Goal: Information Seeking & Learning: Learn about a topic

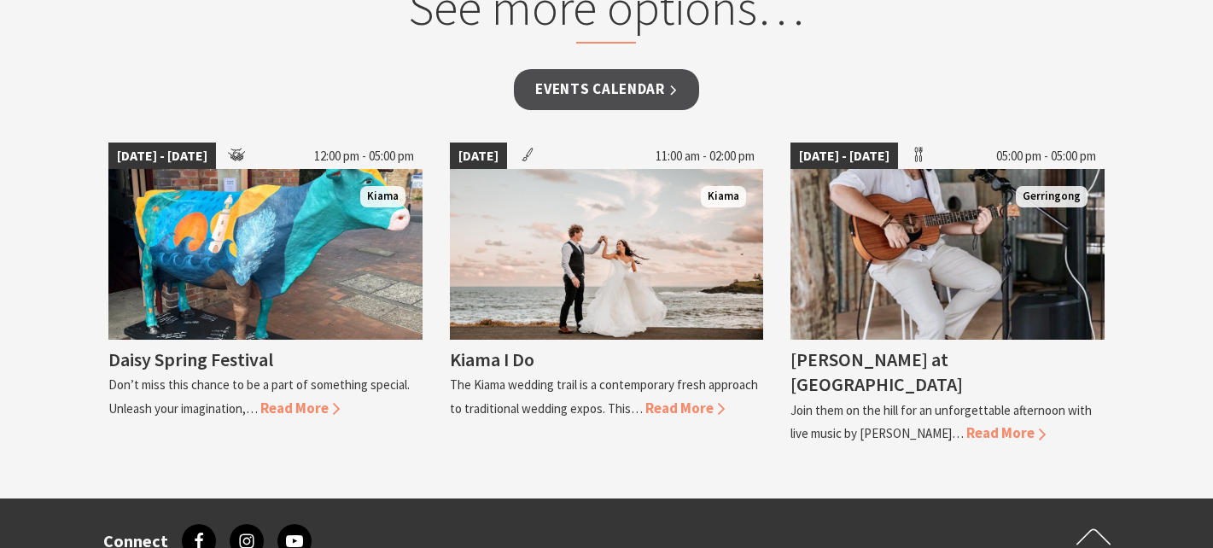
scroll to position [1497, 0]
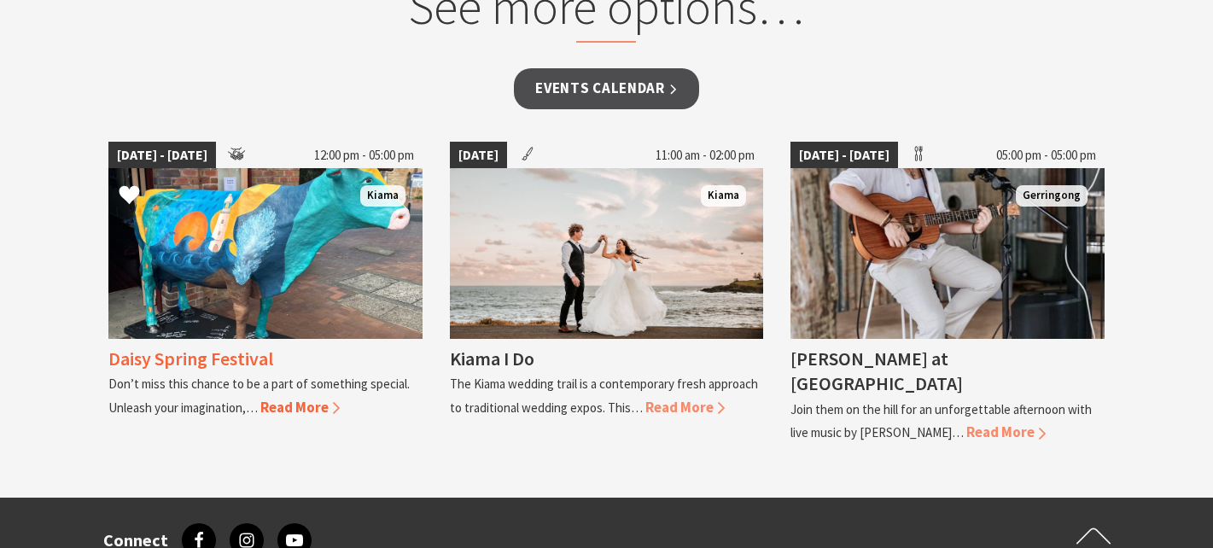
click at [291, 405] on span "Read More" at bounding box center [299, 407] width 79 height 19
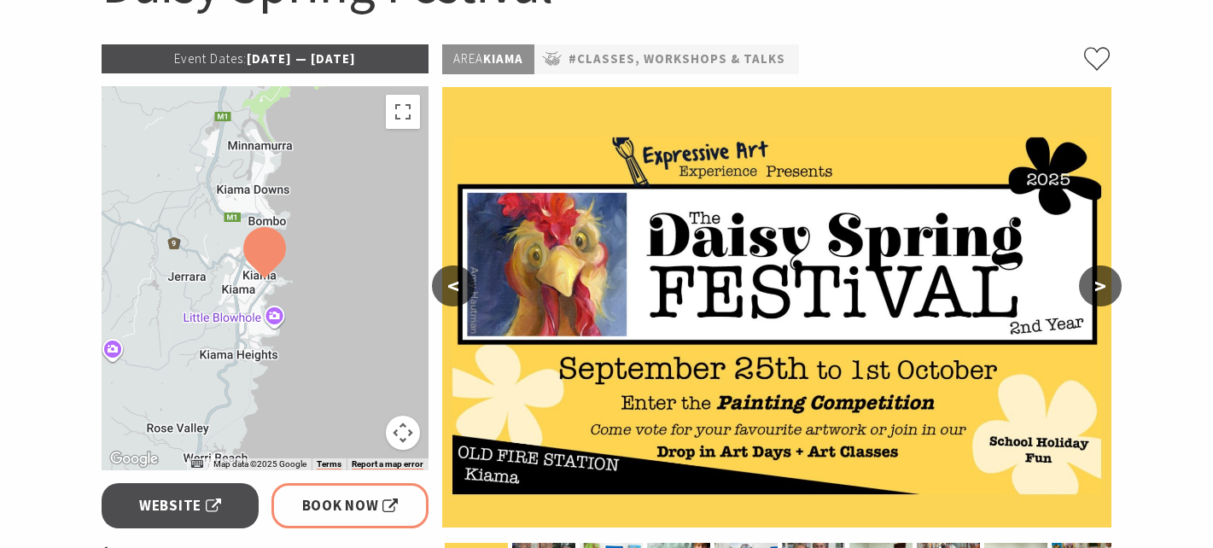
scroll to position [231, 0]
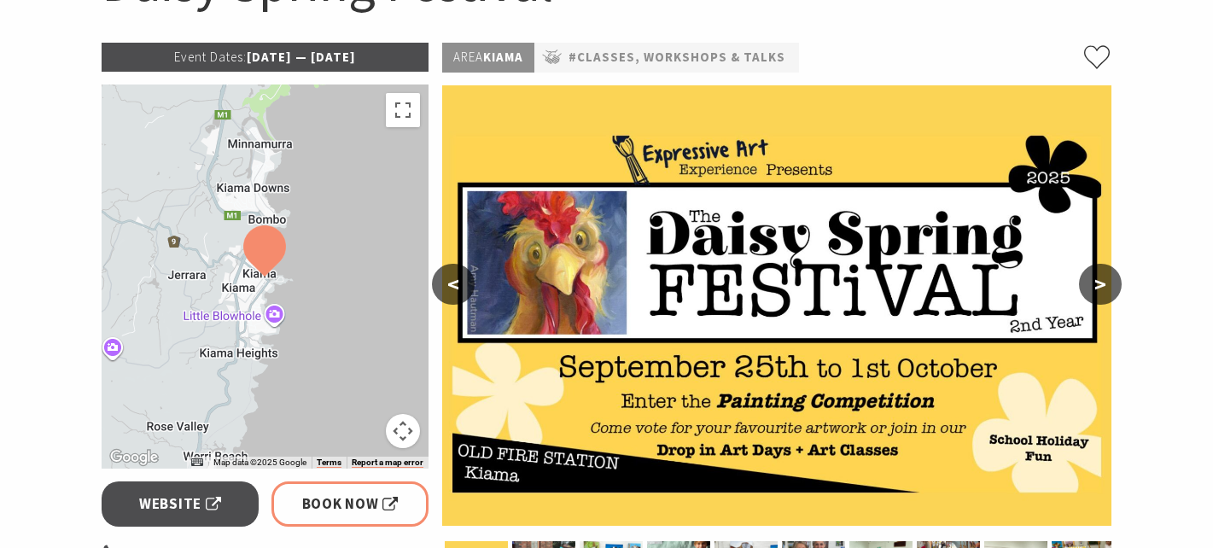
click at [1098, 285] on button ">" at bounding box center [1100, 284] width 43 height 41
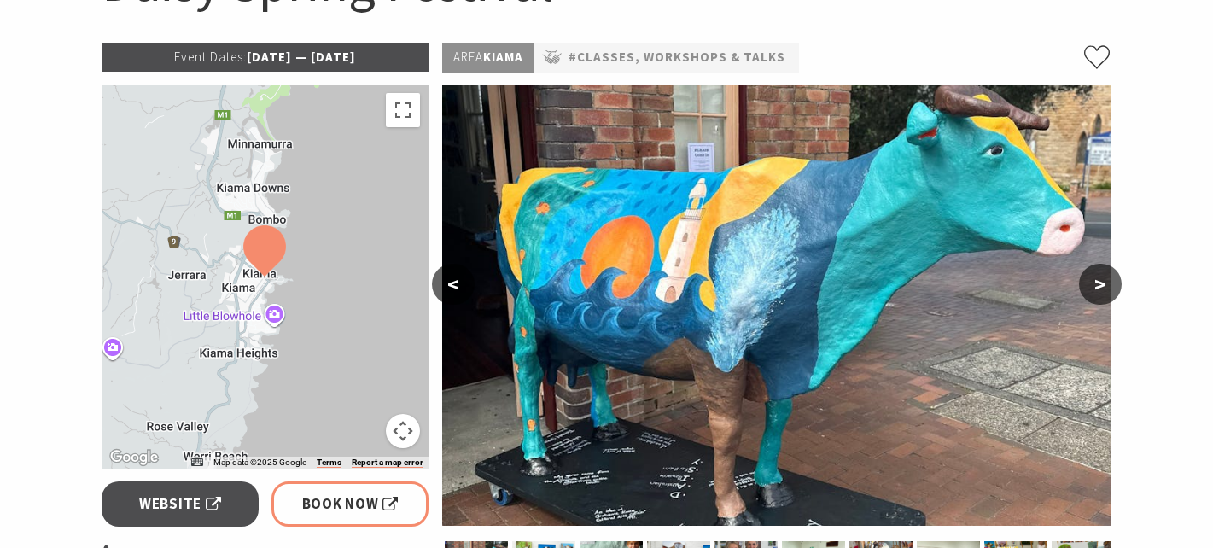
click at [1098, 285] on button ">" at bounding box center [1100, 284] width 43 height 41
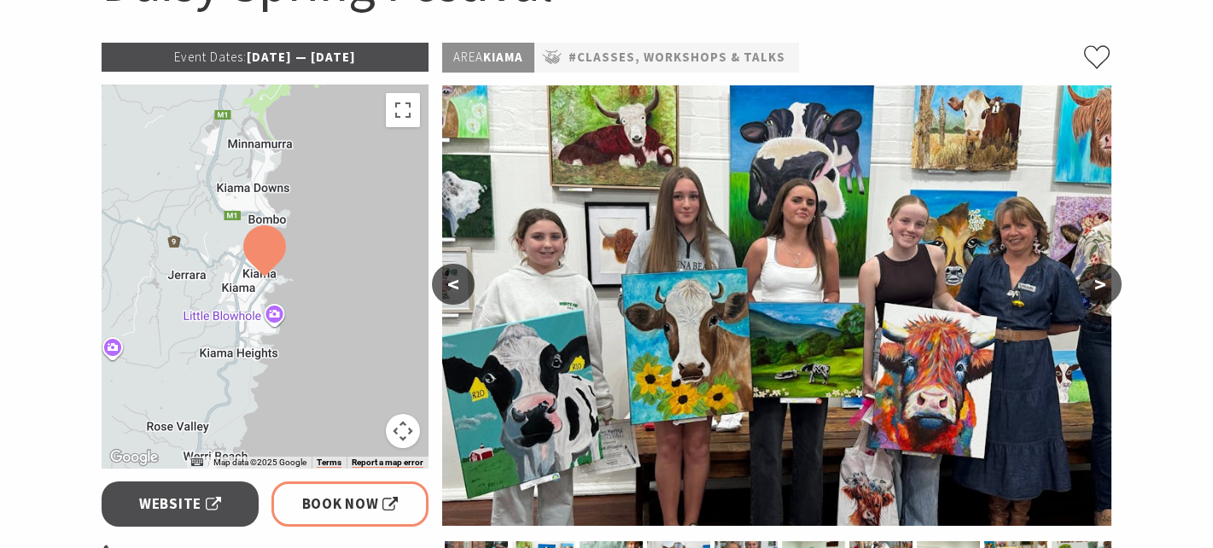
click at [1098, 287] on button ">" at bounding box center [1100, 284] width 43 height 41
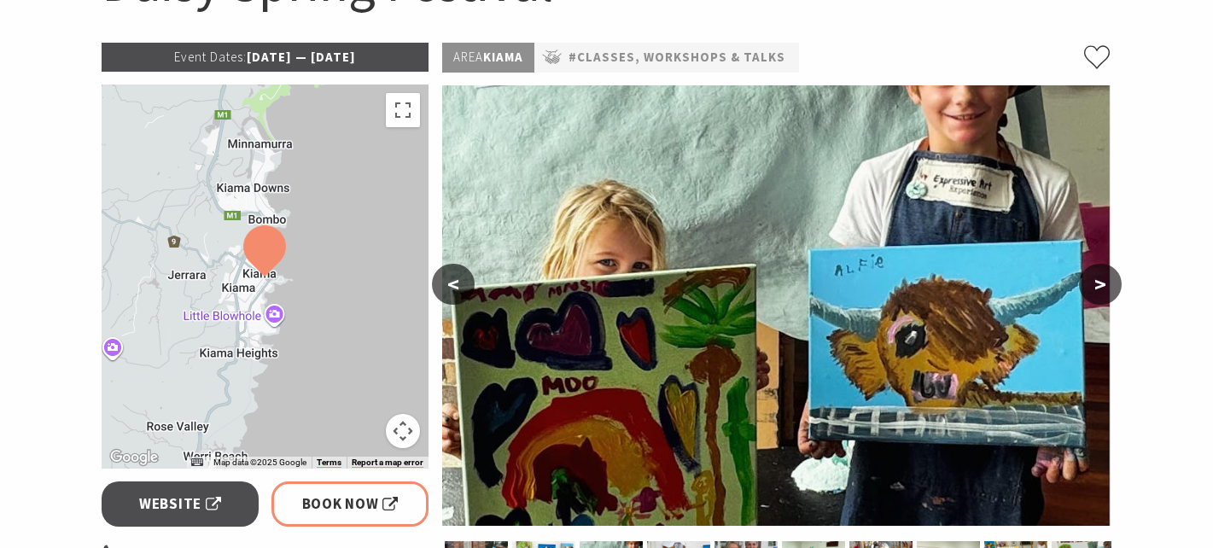
click at [1098, 287] on button ">" at bounding box center [1100, 284] width 43 height 41
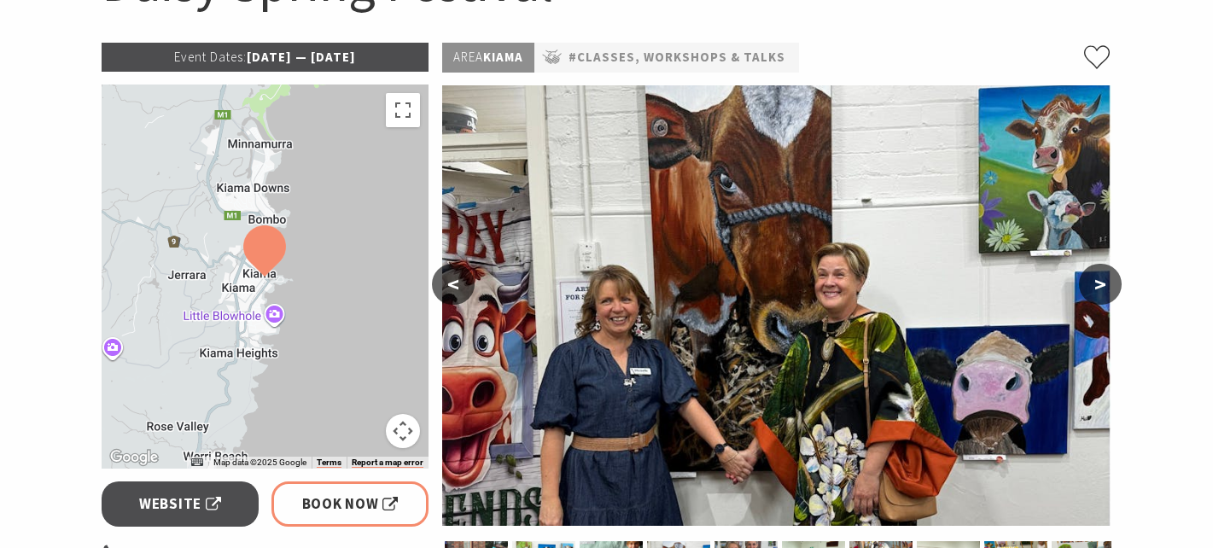
click at [1098, 287] on button ">" at bounding box center [1100, 284] width 43 height 41
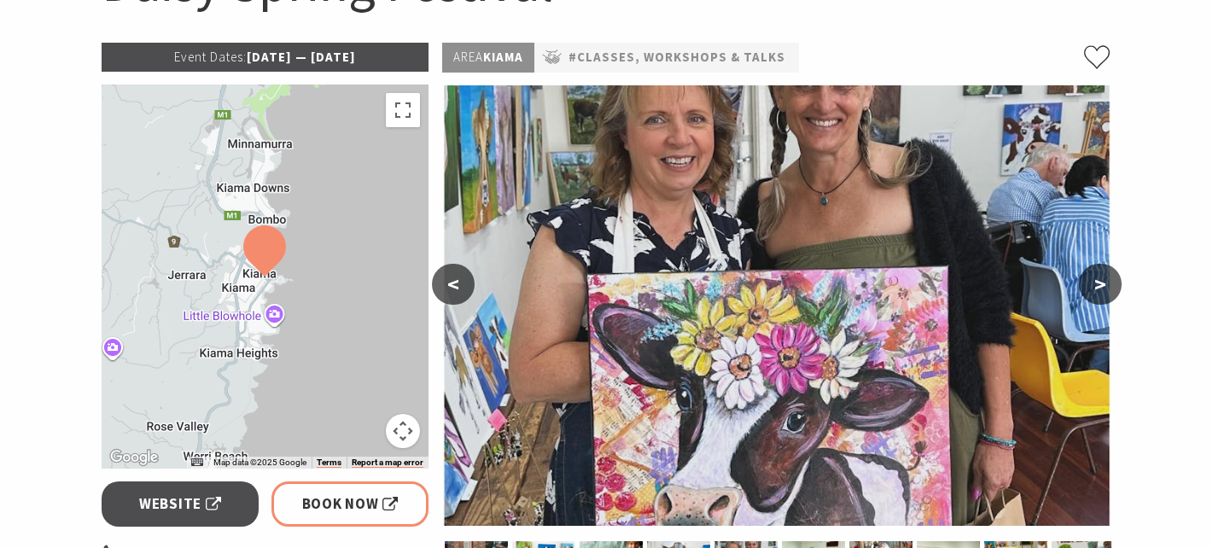
click at [1098, 287] on button ">" at bounding box center [1100, 284] width 43 height 41
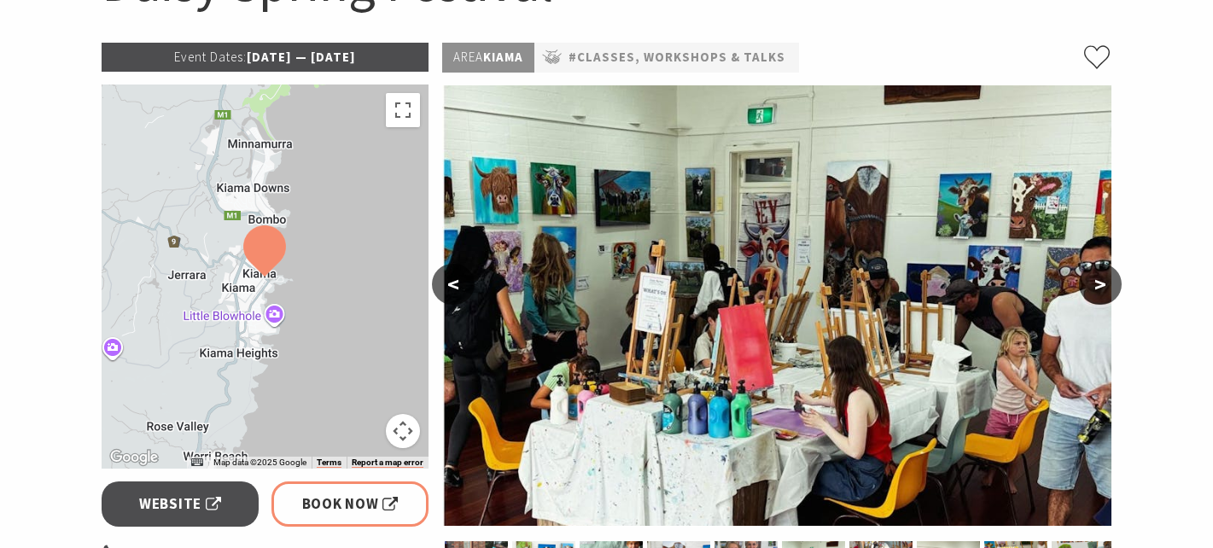
click at [1107, 298] on button ">" at bounding box center [1100, 284] width 43 height 41
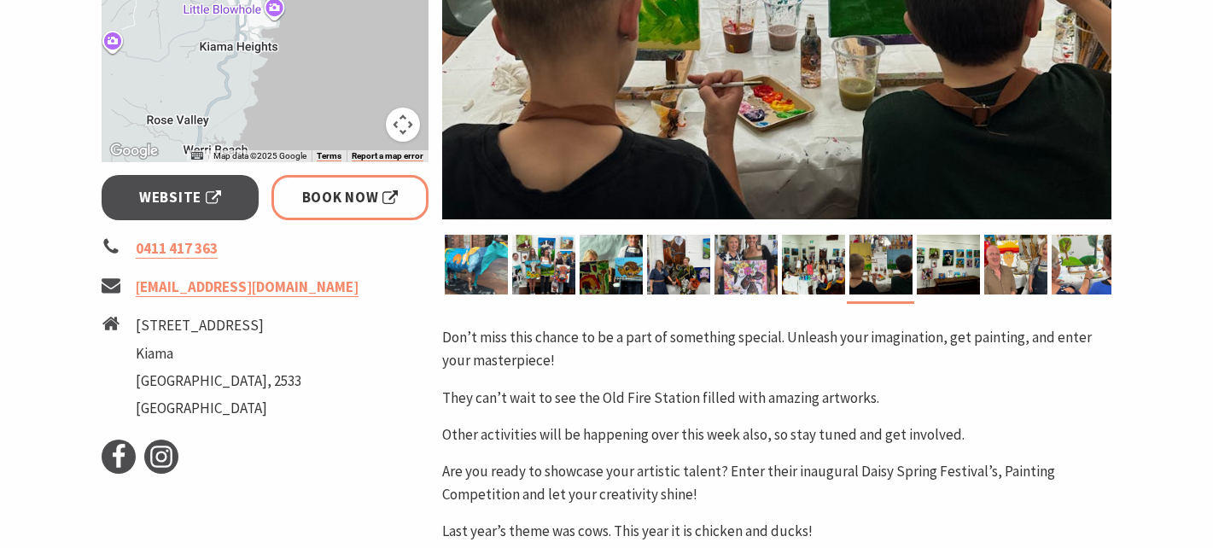
scroll to position [0, 0]
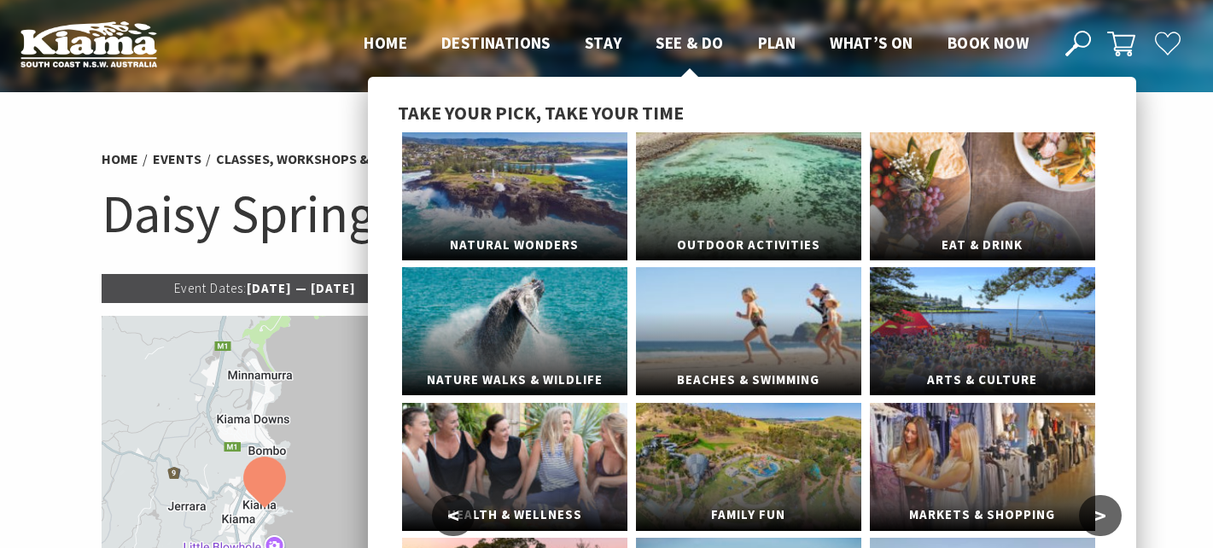
click at [680, 40] on span "See & Do" at bounding box center [689, 42] width 67 height 20
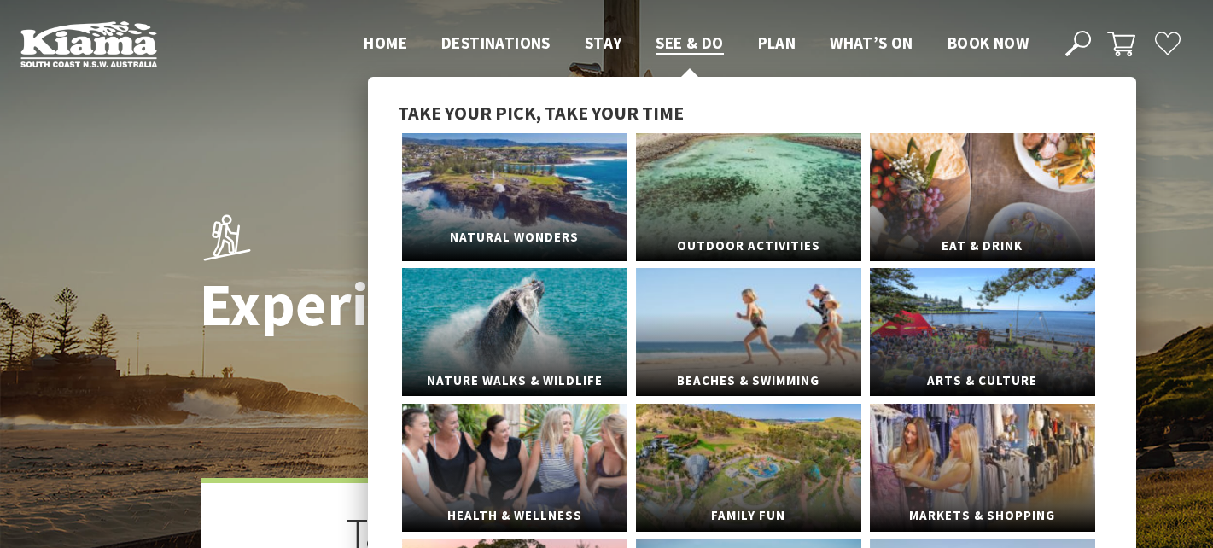
click at [524, 206] on link "Natural Wonders" at bounding box center [514, 197] width 225 height 128
click at [723, 223] on span "Outdoor Activities" at bounding box center [748, 238] width 225 height 32
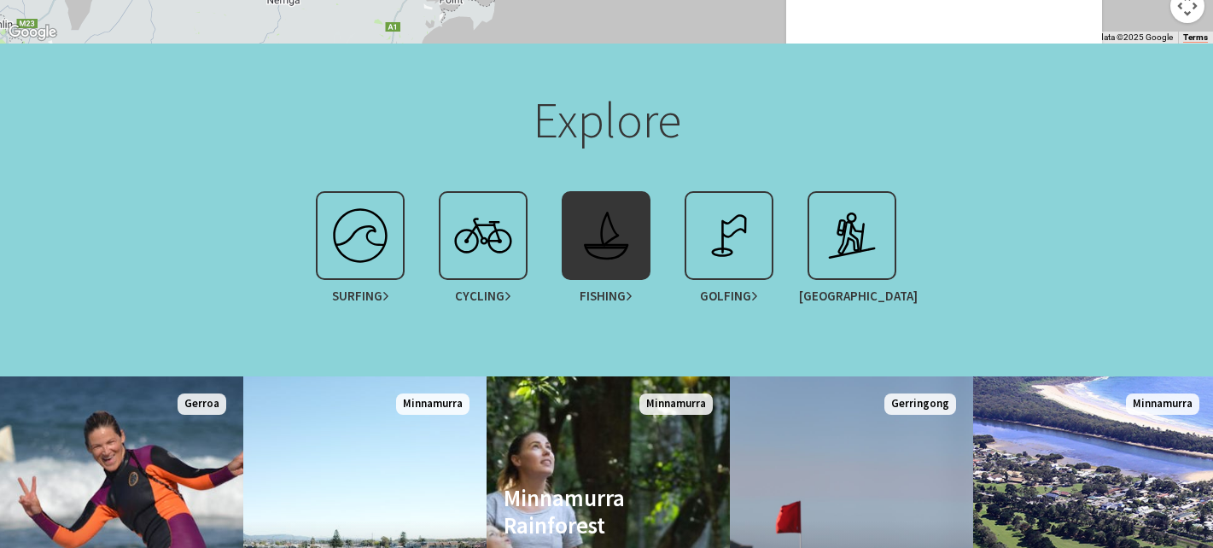
scroll to position [1415, 0]
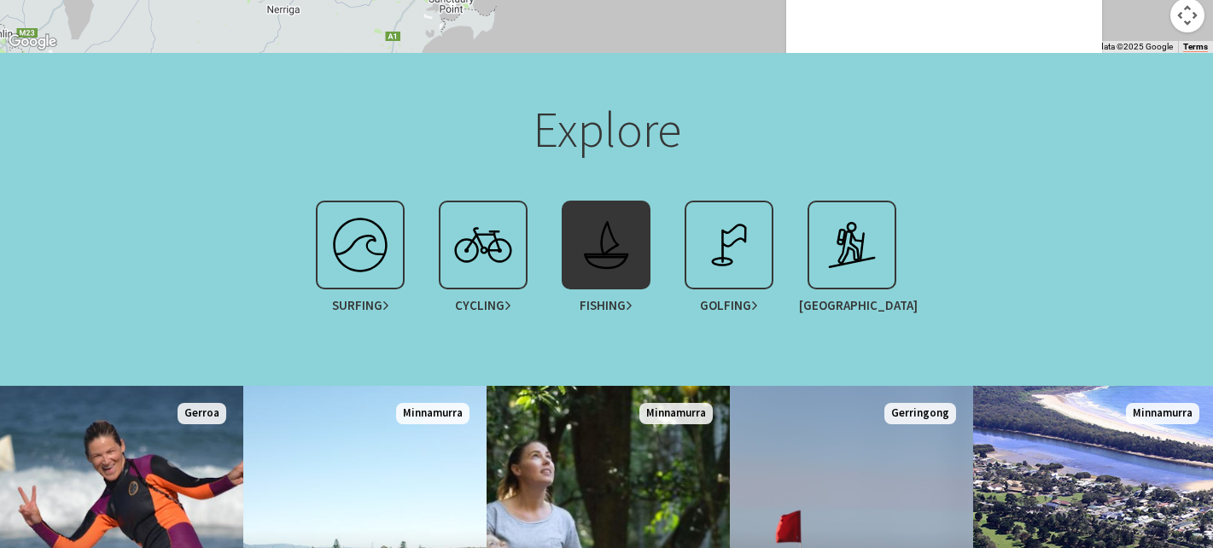
click at [596, 230] on img at bounding box center [606, 245] width 68 height 68
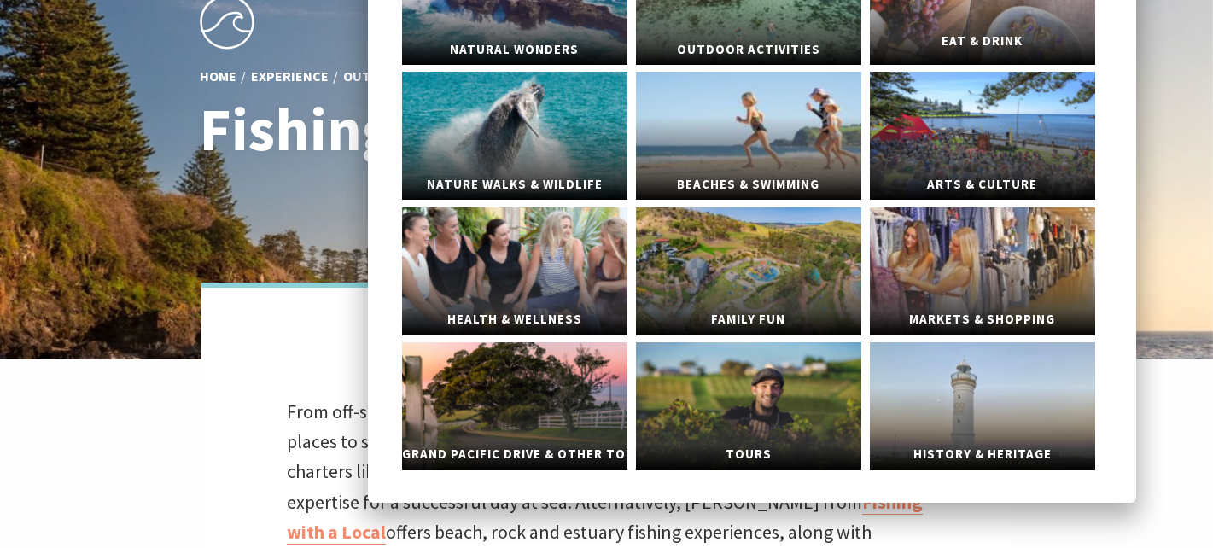
scroll to position [207, 0]
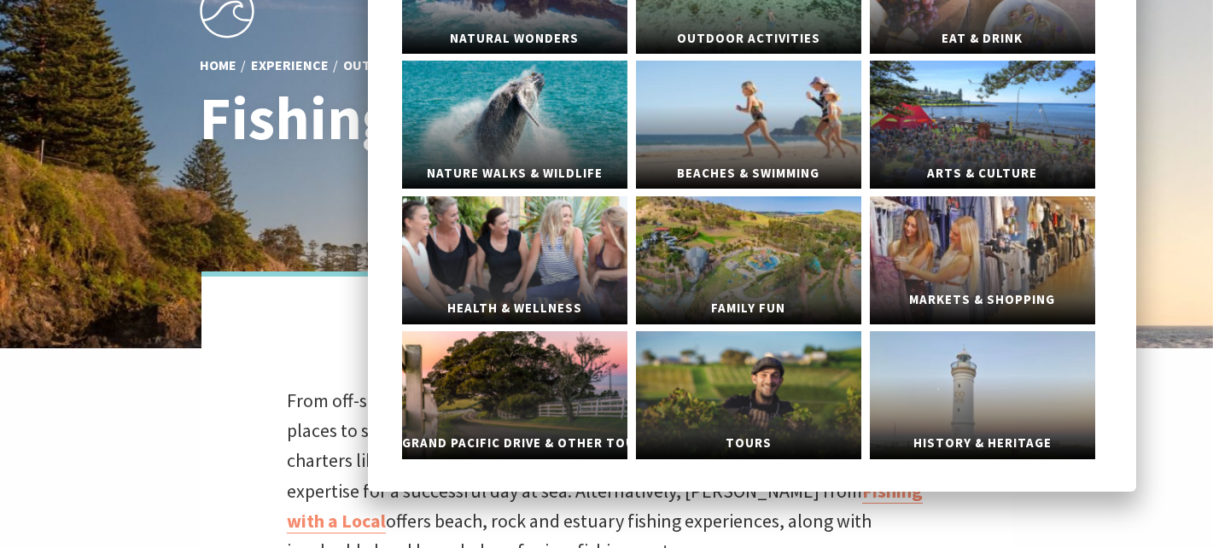
click at [987, 252] on link "Markets & Shopping" at bounding box center [982, 260] width 225 height 128
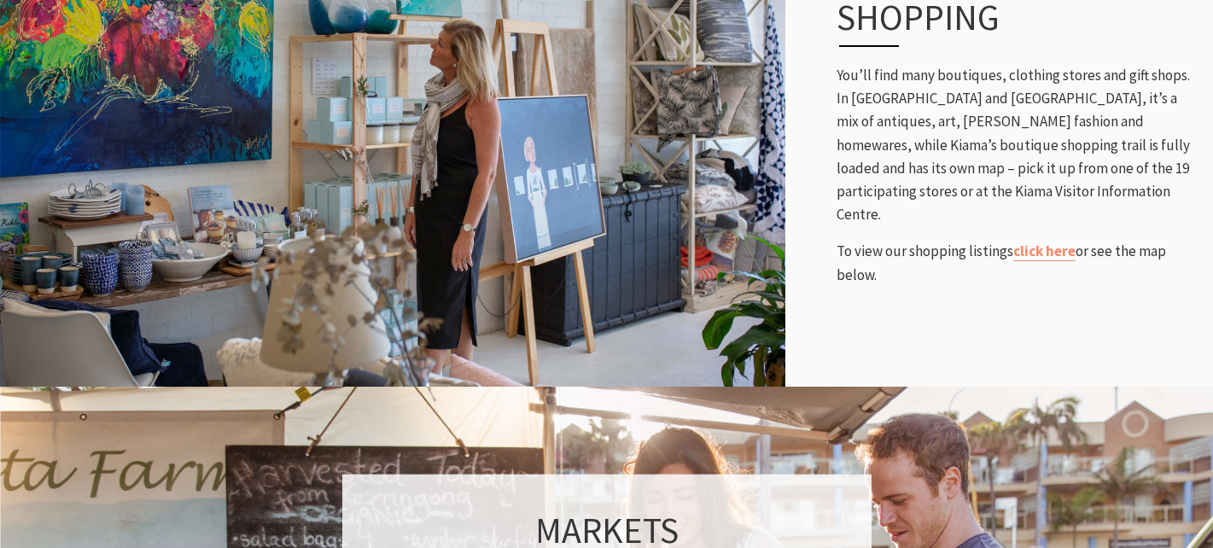
scroll to position [867, 0]
click at [1041, 245] on link "click here" at bounding box center [1044, 252] width 62 height 20
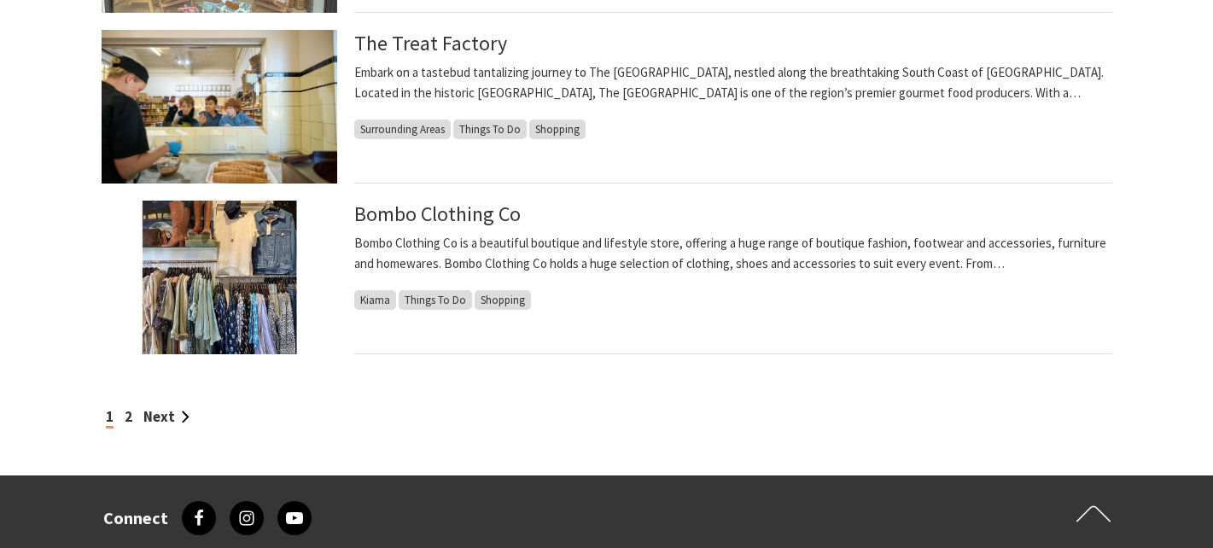
scroll to position [1511, 0]
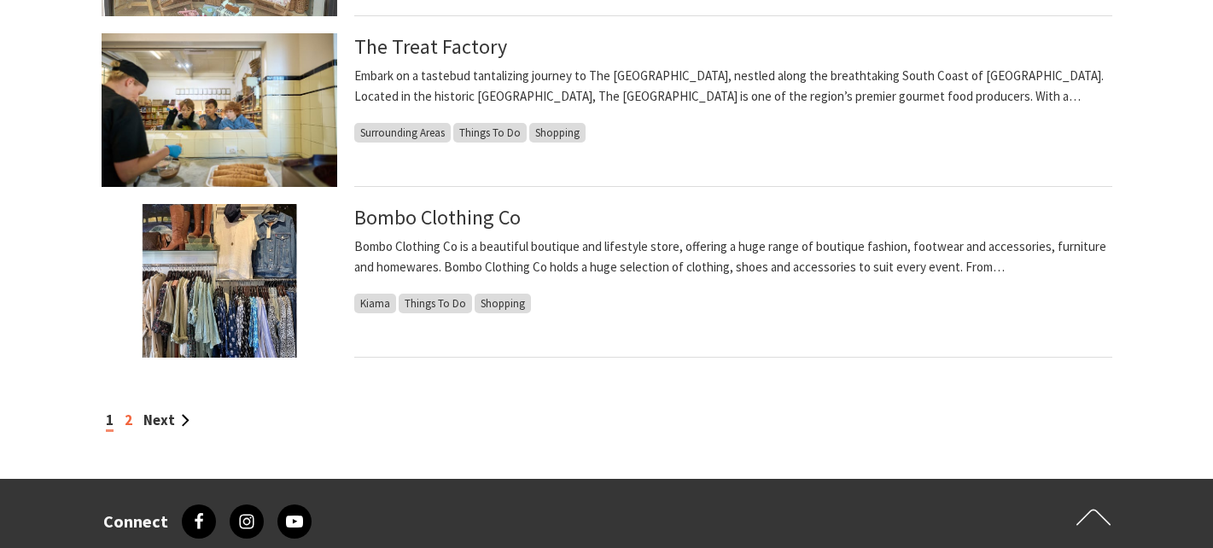
click at [127, 422] on link "2" at bounding box center [129, 420] width 8 height 19
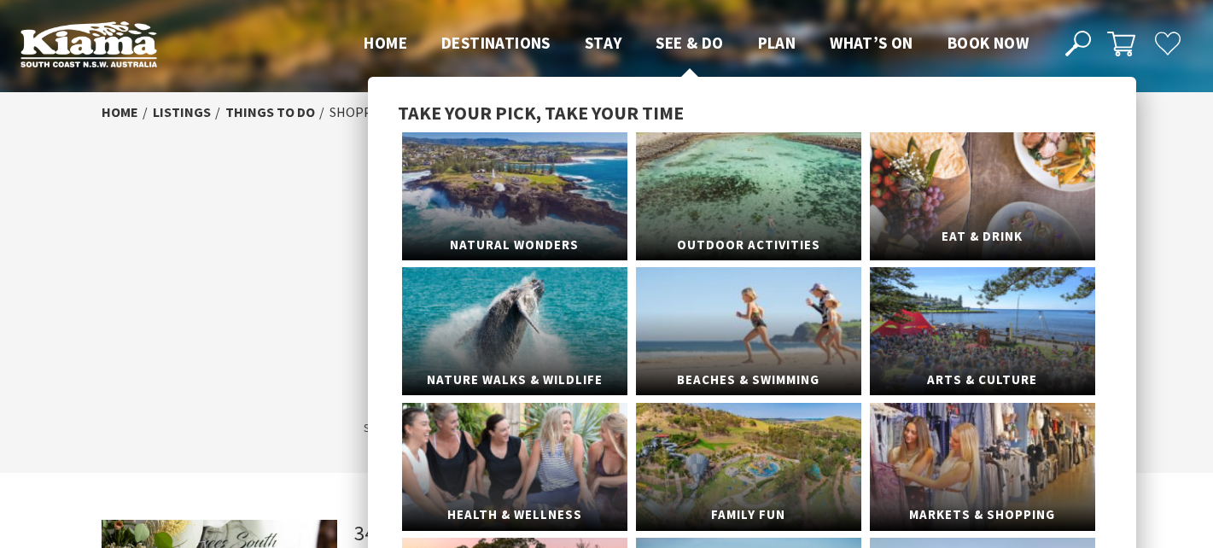
click at [948, 217] on link "Eat & Drink" at bounding box center [982, 196] width 225 height 128
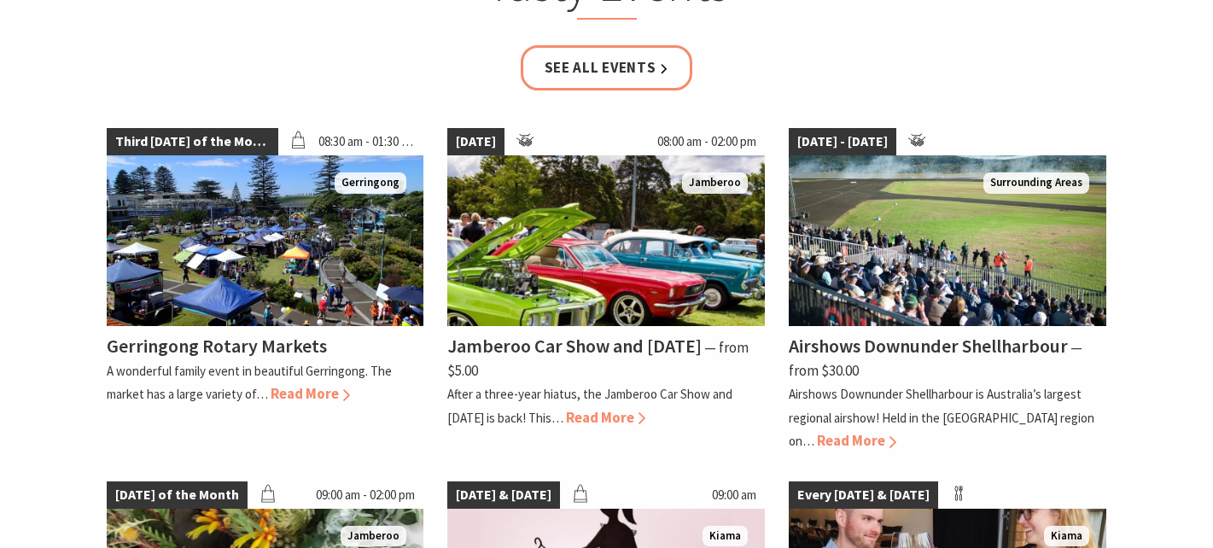
scroll to position [2619, 0]
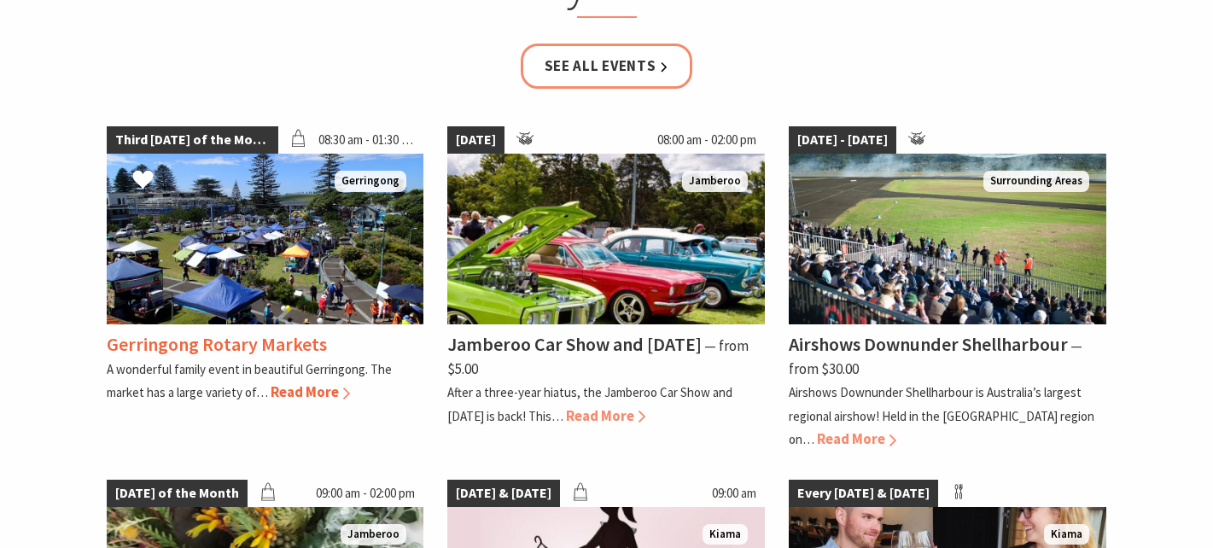
click at [300, 382] on span "Read More" at bounding box center [310, 391] width 79 height 19
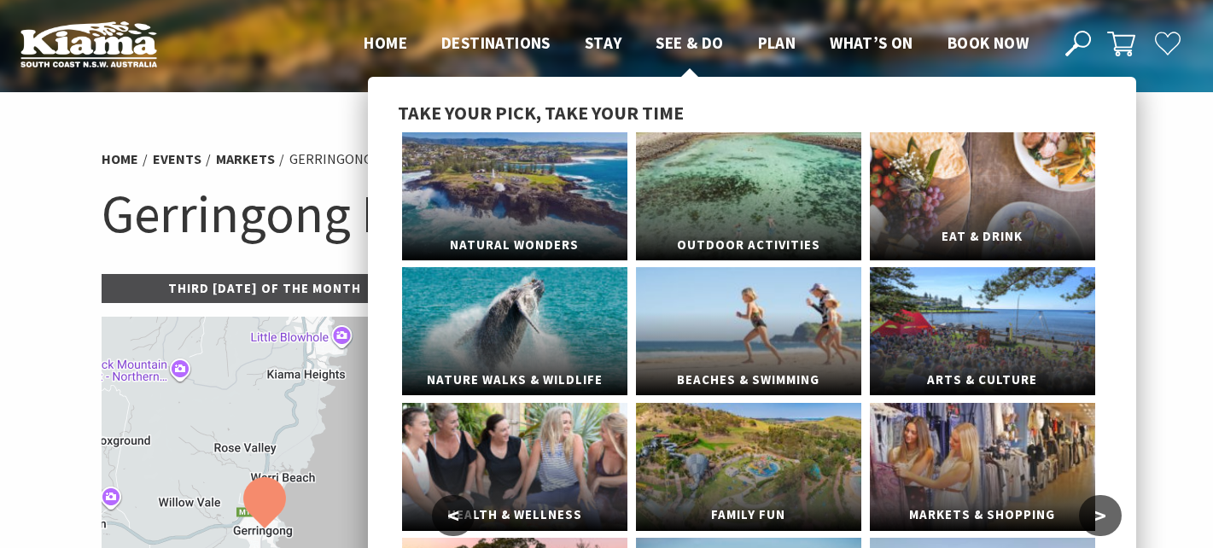
click at [953, 197] on link "Eat & Drink" at bounding box center [982, 196] width 225 height 128
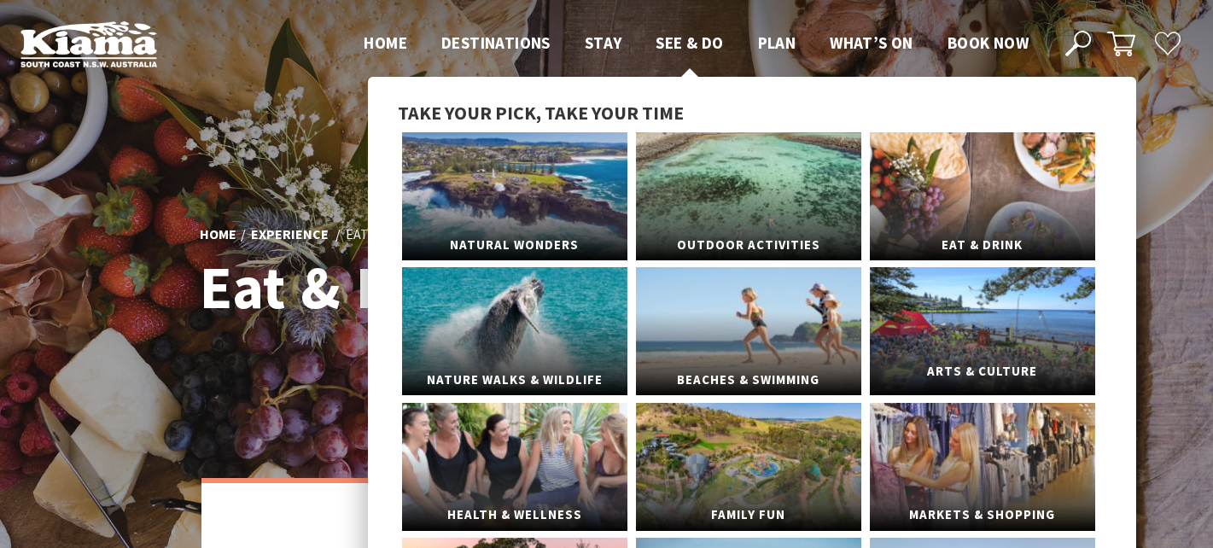
click at [986, 327] on link "Arts & Culture" at bounding box center [982, 331] width 225 height 128
